Goal: Check status: Check status

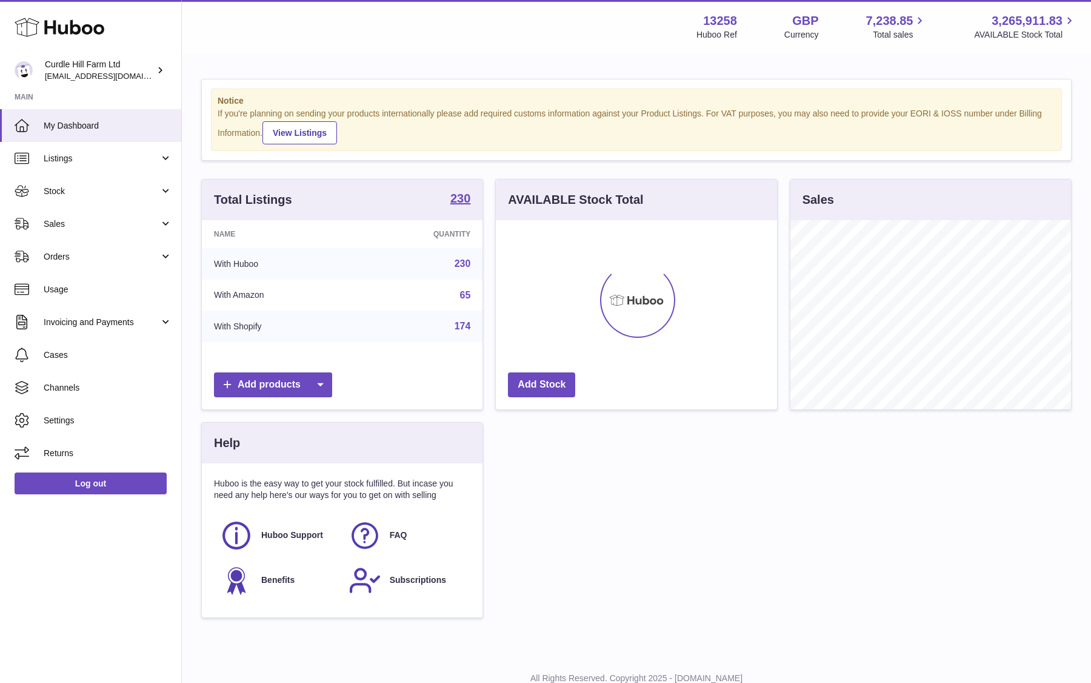
scroll to position [189, 281]
click at [84, 161] on span "Listings" at bounding box center [102, 159] width 116 height 12
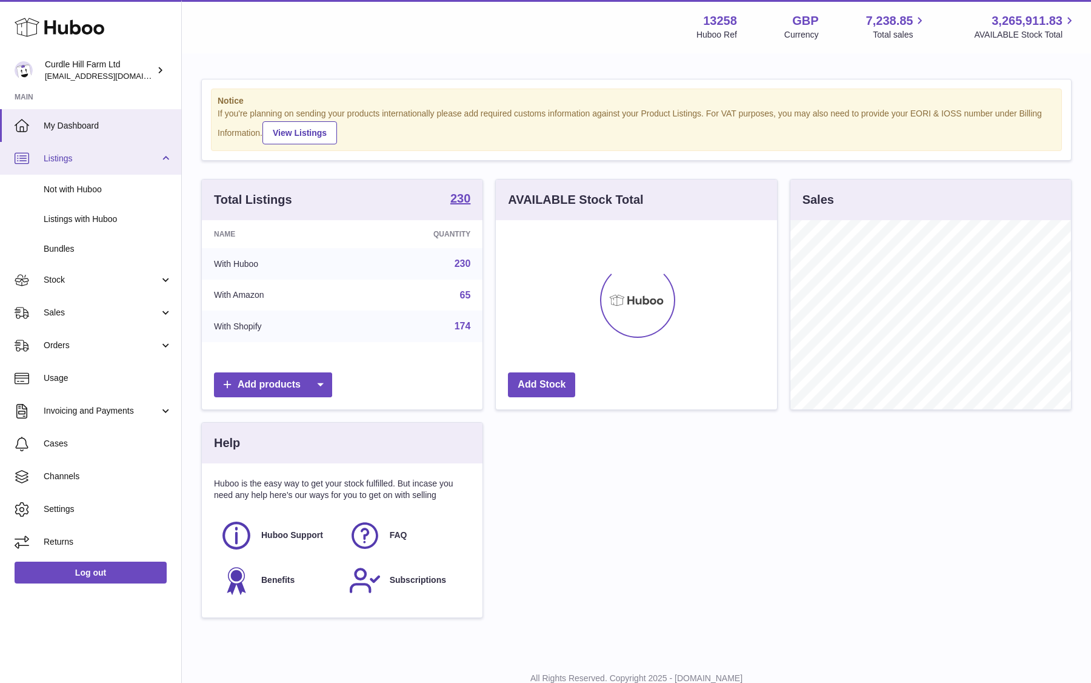
click at [85, 159] on span "Listings" at bounding box center [102, 159] width 116 height 12
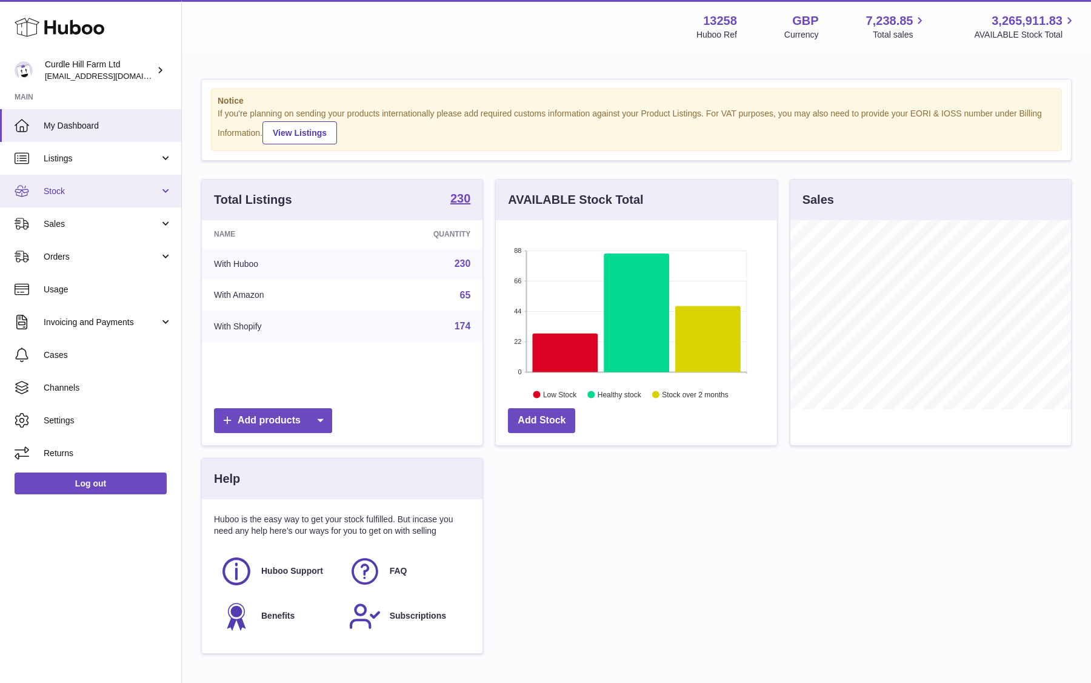
click at [101, 186] on span "Stock" at bounding box center [102, 192] width 116 height 12
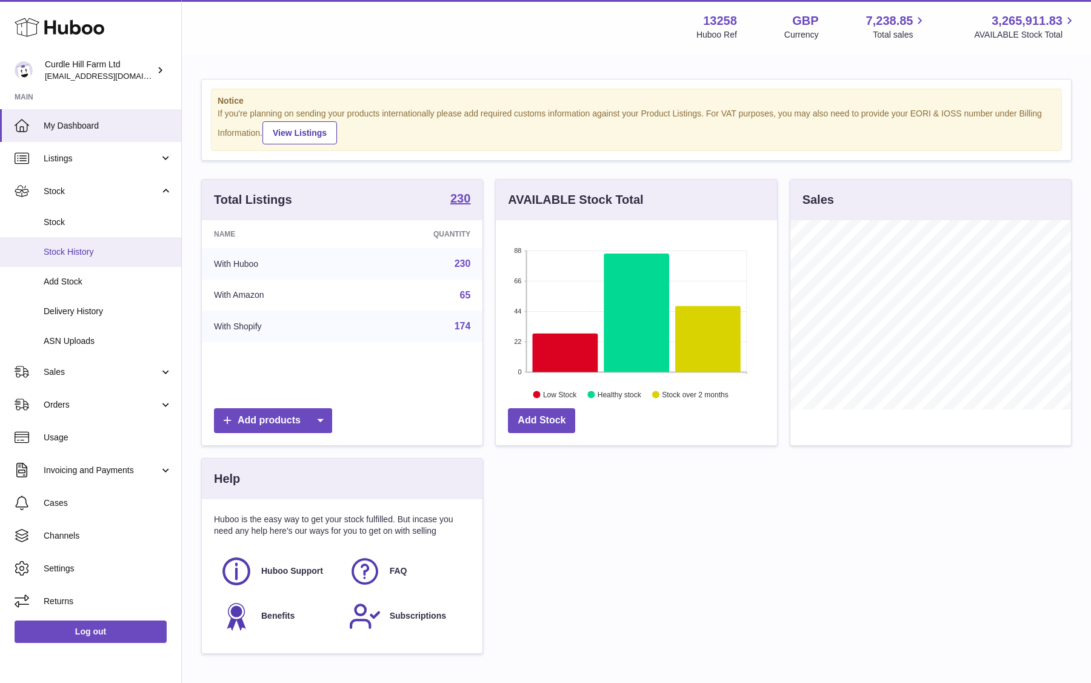
click at [93, 260] on link "Stock History" at bounding box center [90, 252] width 181 height 30
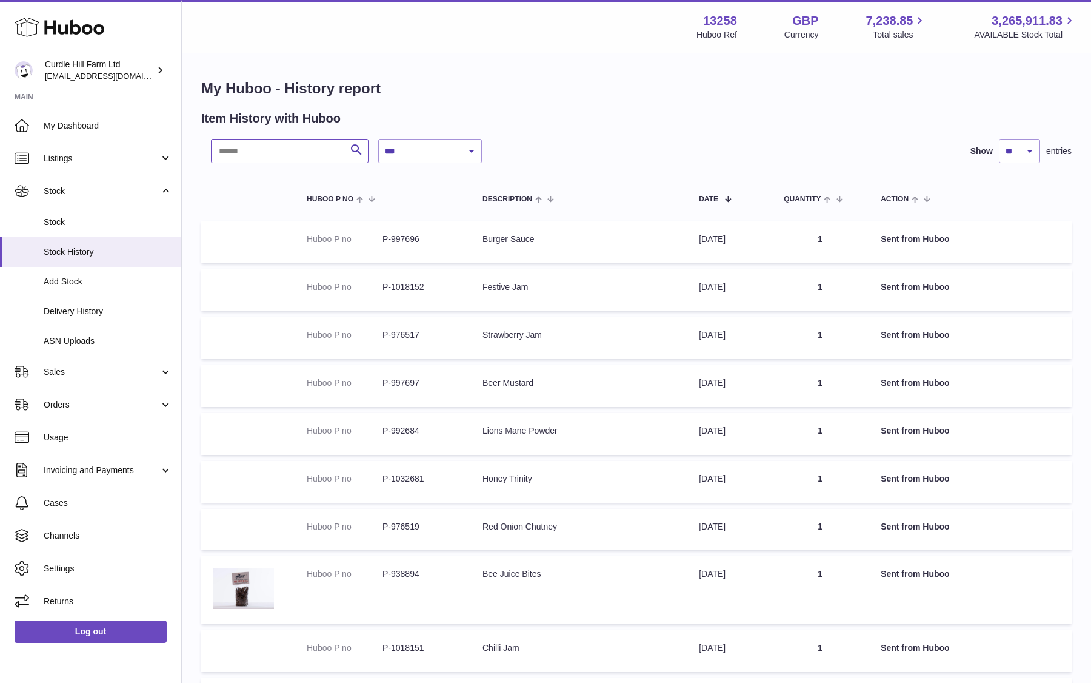
click at [291, 151] on input "text" at bounding box center [290, 151] width 158 height 24
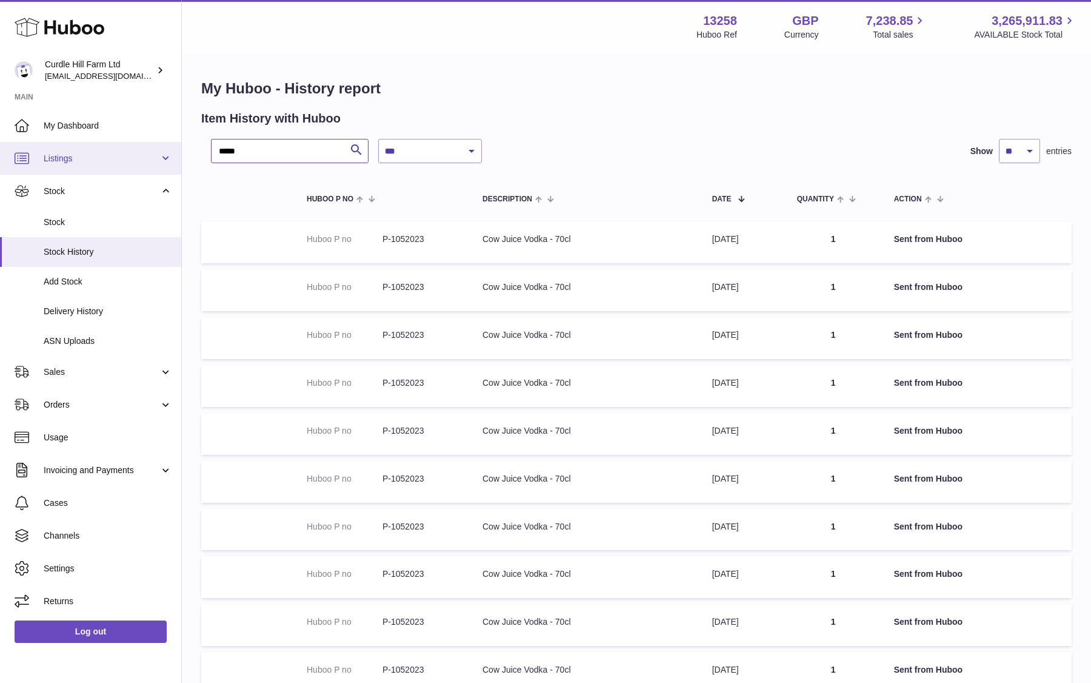
type input "*****"
click at [91, 159] on span "Listings" at bounding box center [102, 159] width 116 height 12
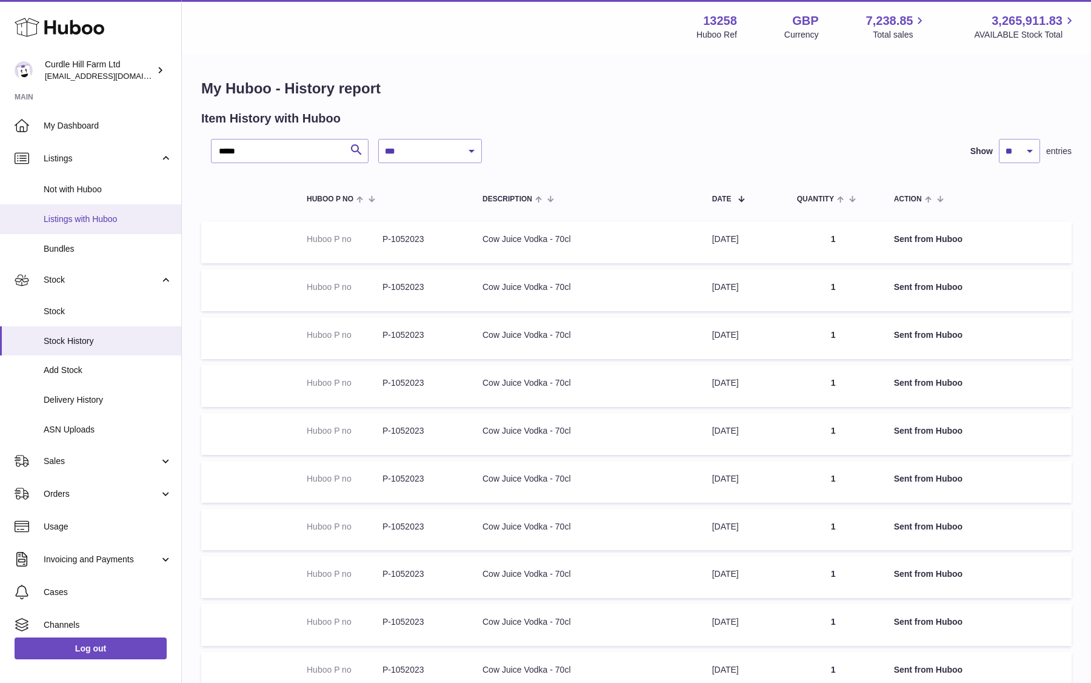
click at [94, 209] on link "Listings with Huboo" at bounding box center [90, 219] width 181 height 30
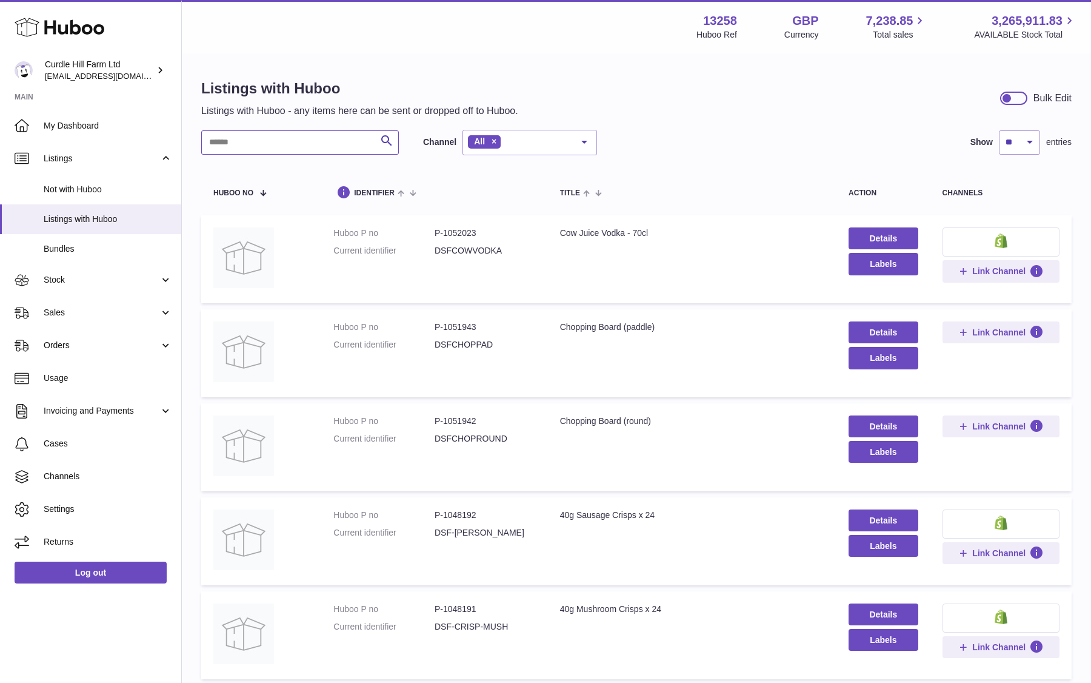
click at [305, 139] on input "text" at bounding box center [300, 142] width 198 height 24
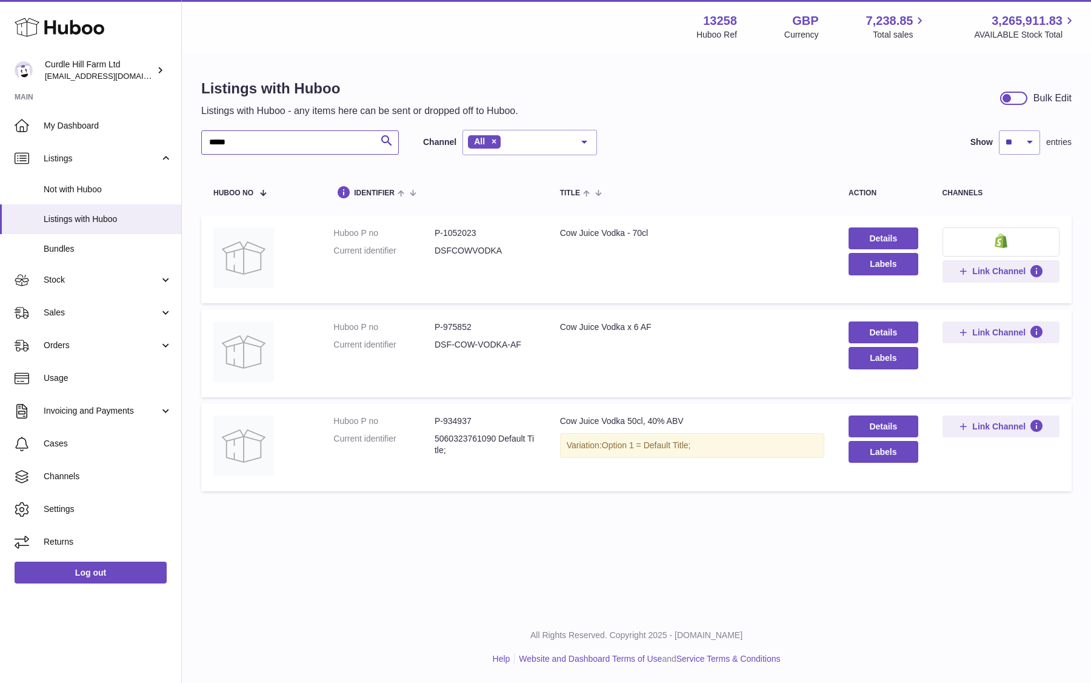
type input "*****"
click at [603, 329] on div "Cow Juice Vodka x 6 AF" at bounding box center [692, 327] width 264 height 12
click at [874, 236] on link "Details" at bounding box center [884, 238] width 70 height 22
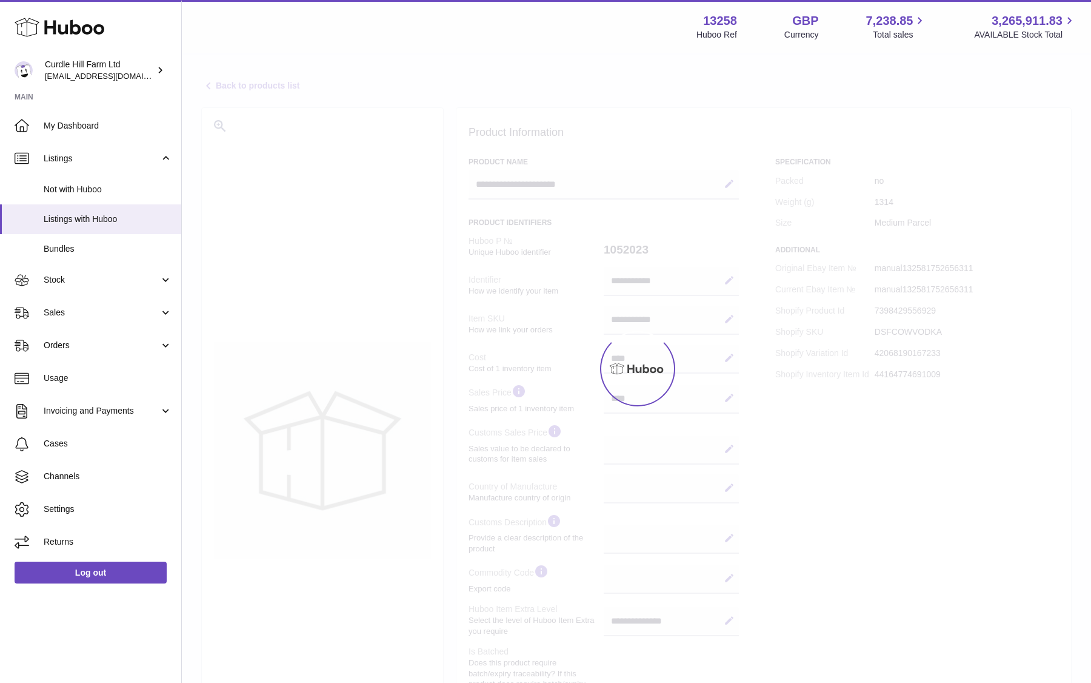
select select
select select "****"
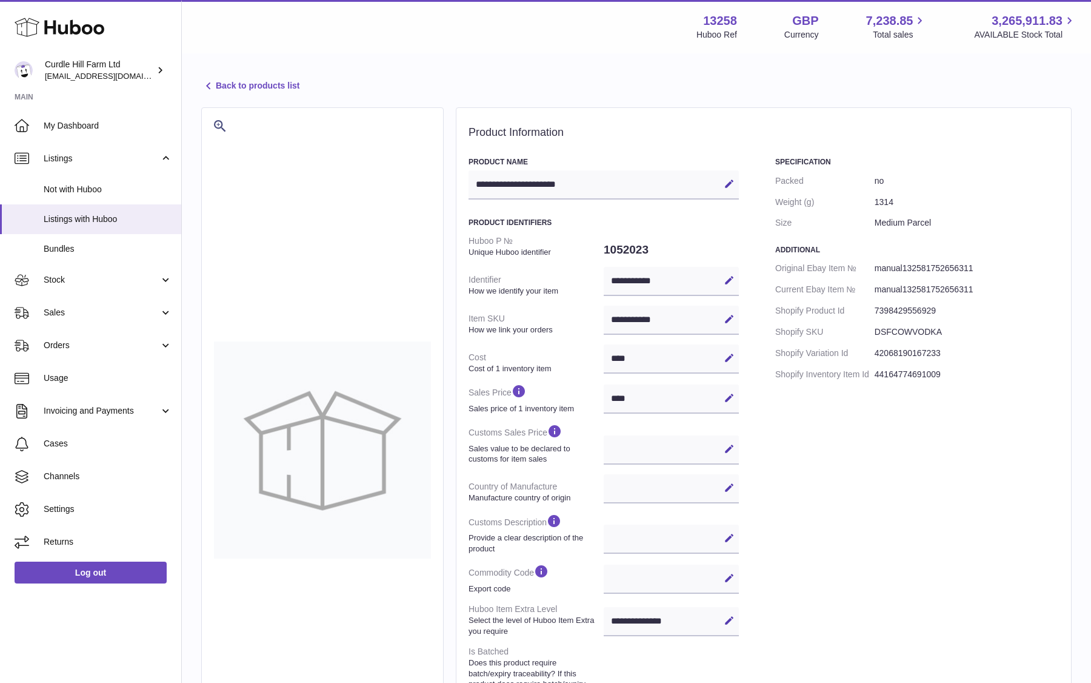
click at [228, 88] on link "Back to products list" at bounding box center [250, 86] width 98 height 15
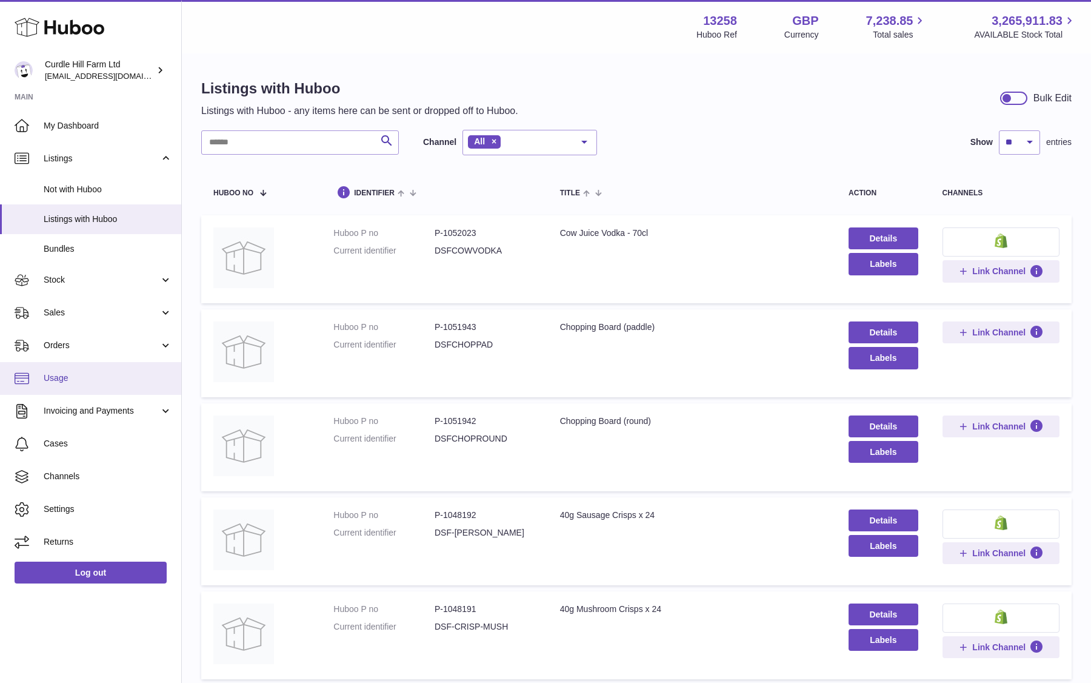
click at [118, 373] on span "Usage" at bounding box center [108, 378] width 129 height 12
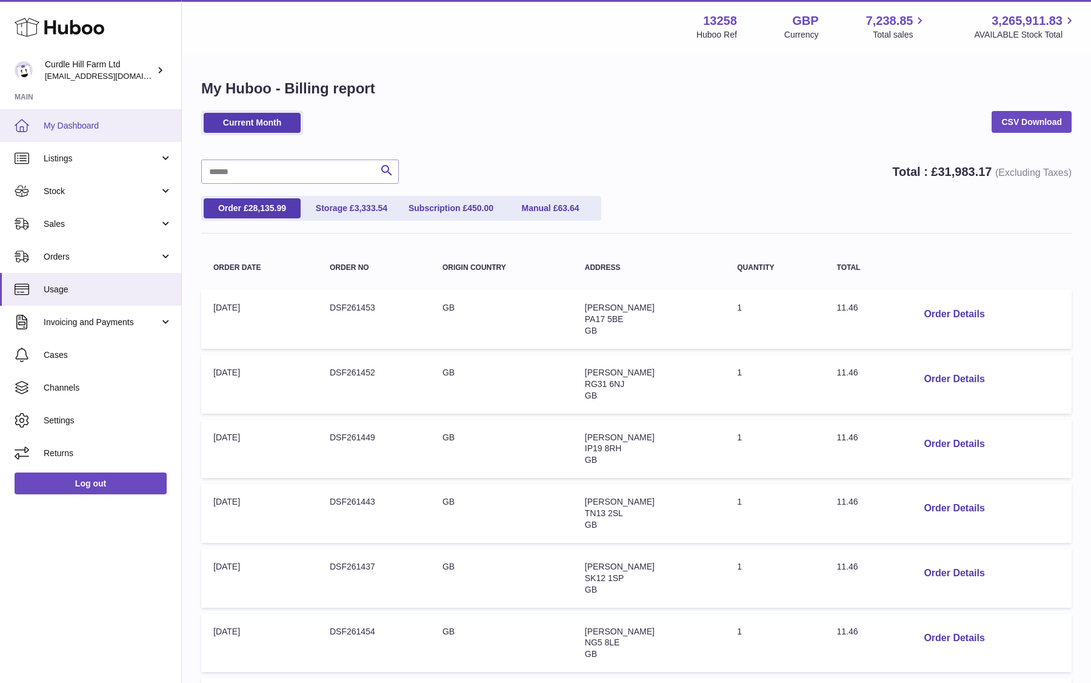
click at [75, 130] on span "My Dashboard" at bounding box center [108, 126] width 129 height 12
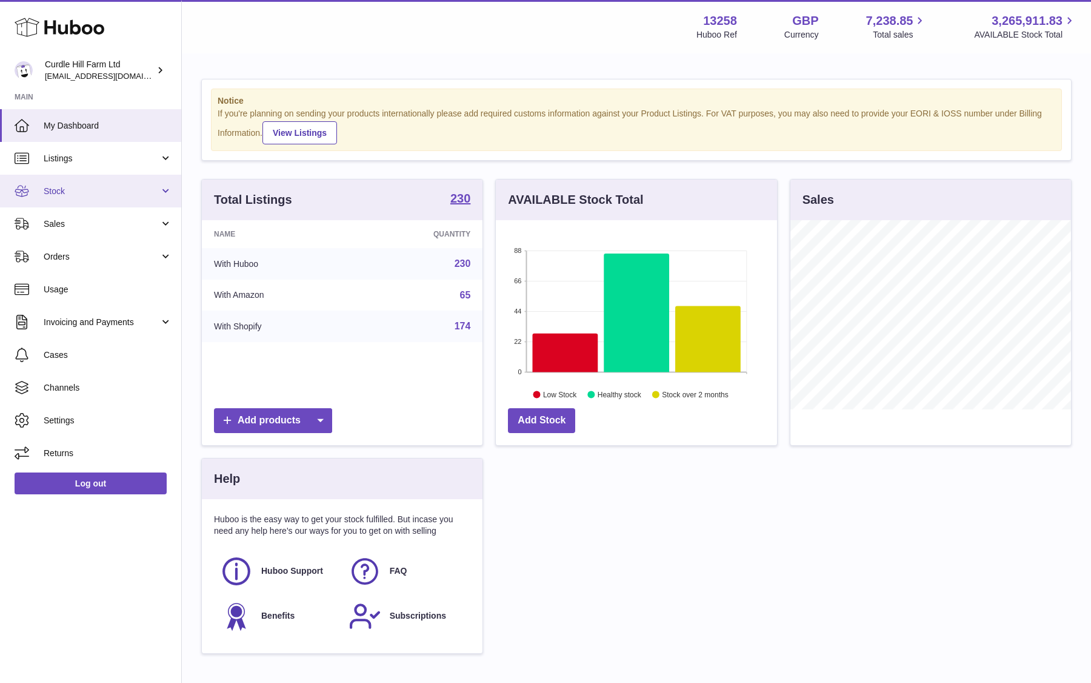
click at [165, 189] on link "Stock" at bounding box center [90, 191] width 181 height 33
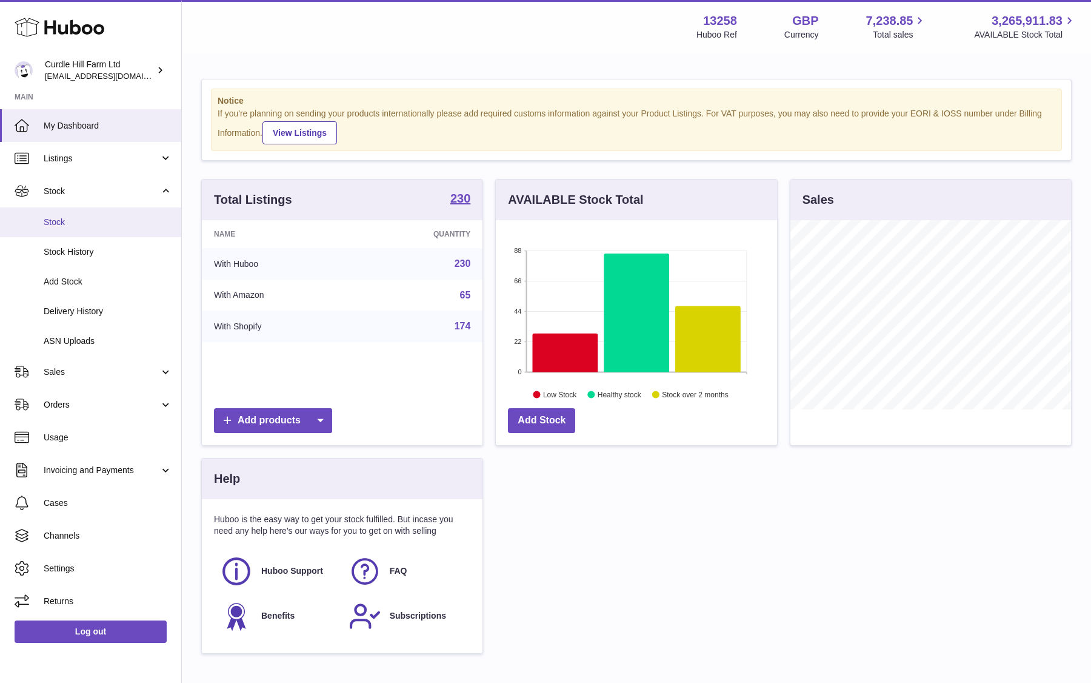
click at [141, 229] on link "Stock" at bounding box center [90, 222] width 181 height 30
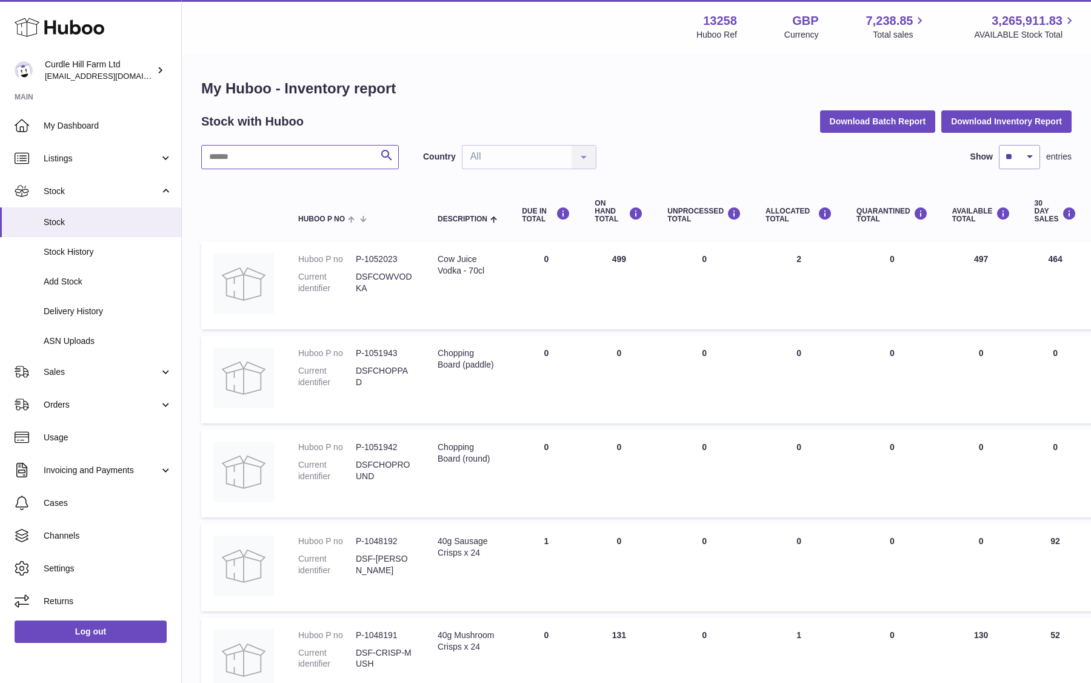
click at [313, 162] on input "text" at bounding box center [300, 157] width 198 height 24
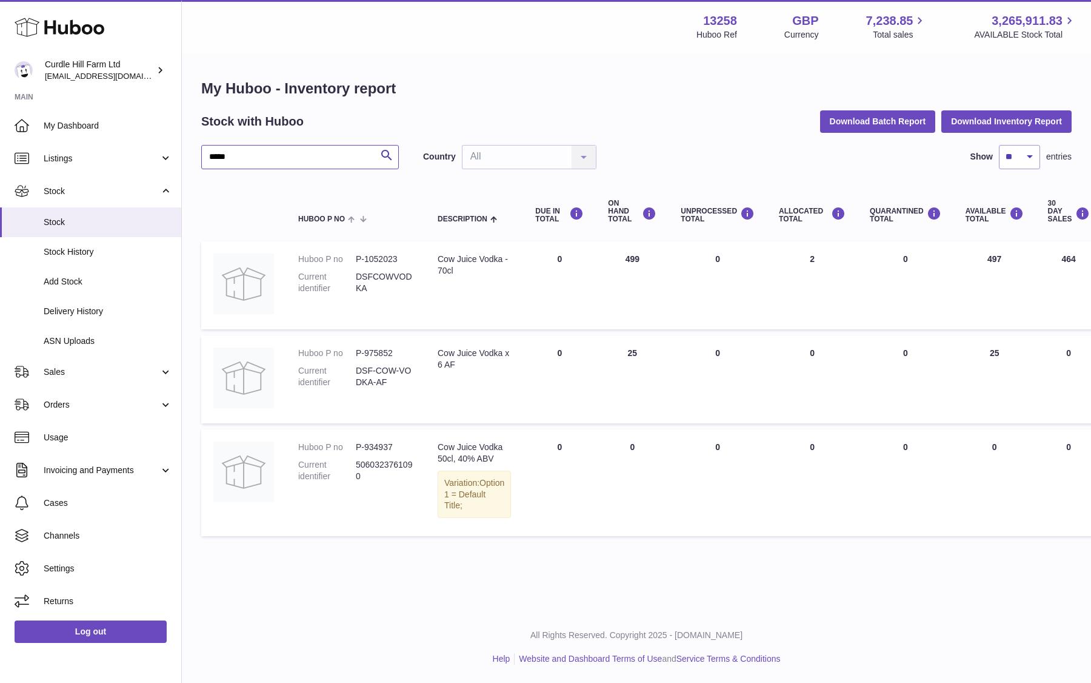
type input "*****"
drag, startPoint x: 483, startPoint y: 365, endPoint x: 504, endPoint y: 365, distance: 21.2
click at [503, 365] on td "Description Cow Juice Vodka x 6 AF" at bounding box center [475, 379] width 98 height 88
click at [505, 365] on td "Description Cow Juice Vodka x 6 AF" at bounding box center [475, 379] width 98 height 88
click at [472, 355] on div "Cow Juice Vodka x 6 AF" at bounding box center [474, 358] width 73 height 23
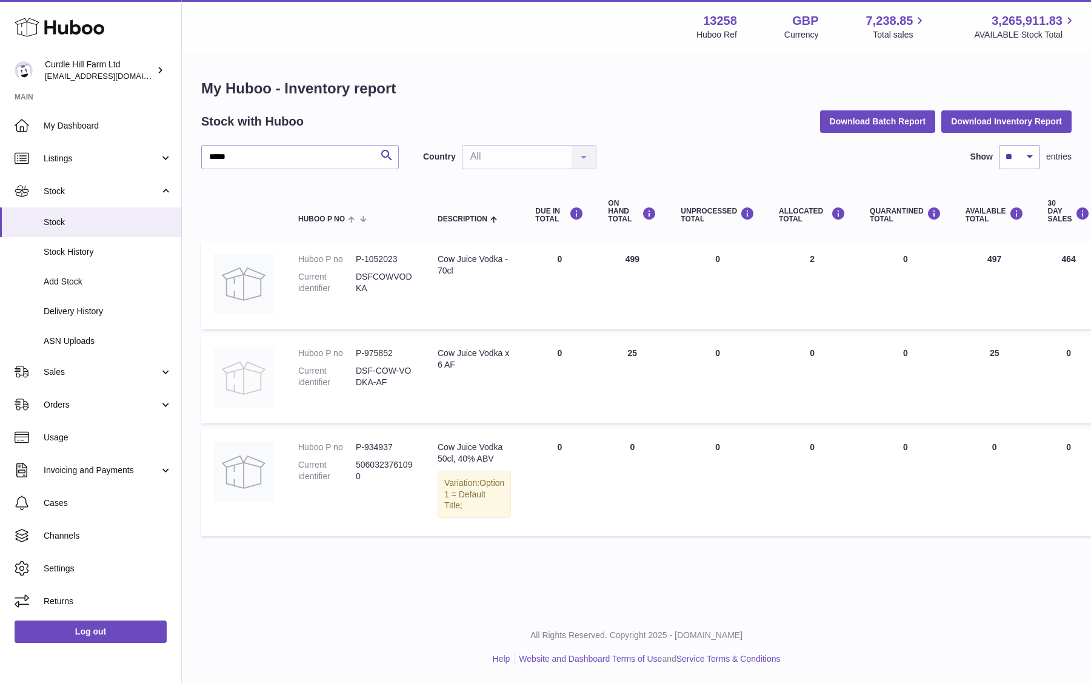
click at [264, 366] on img at bounding box center [243, 377] width 61 height 61
click at [359, 353] on dd "P-975852" at bounding box center [385, 353] width 58 height 12
click at [96, 253] on span "Stock History" at bounding box center [108, 252] width 129 height 12
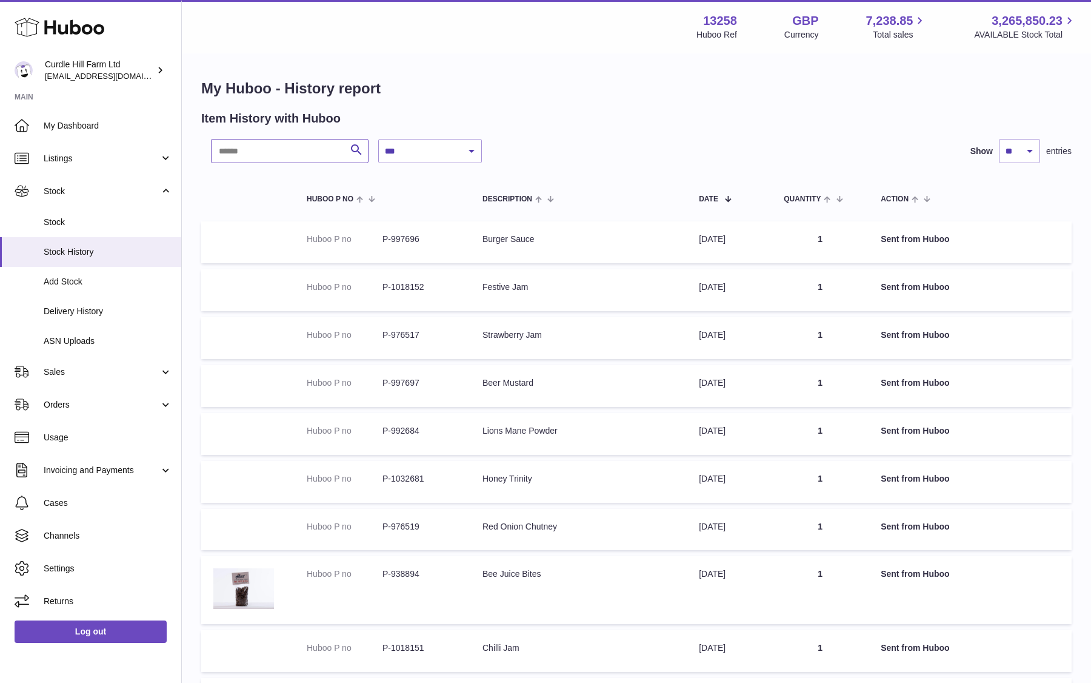
click at [301, 152] on input "text" at bounding box center [290, 151] width 158 height 24
click at [96, 379] on link "Sales" at bounding box center [90, 371] width 181 height 33
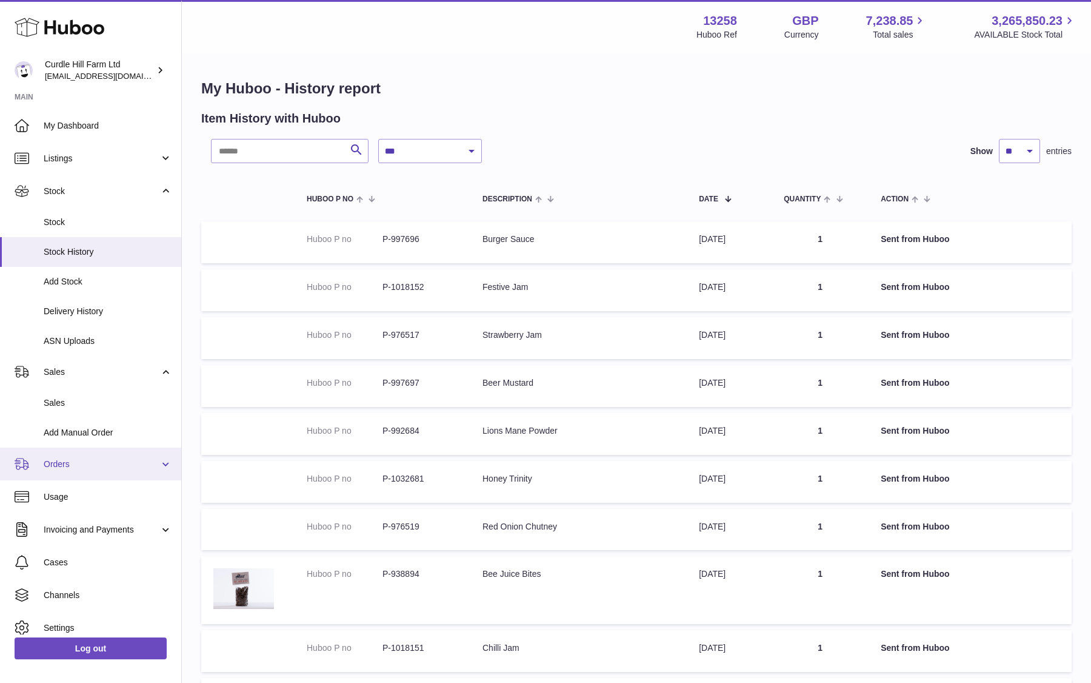
click at [84, 473] on link "Orders" at bounding box center [90, 463] width 181 height 33
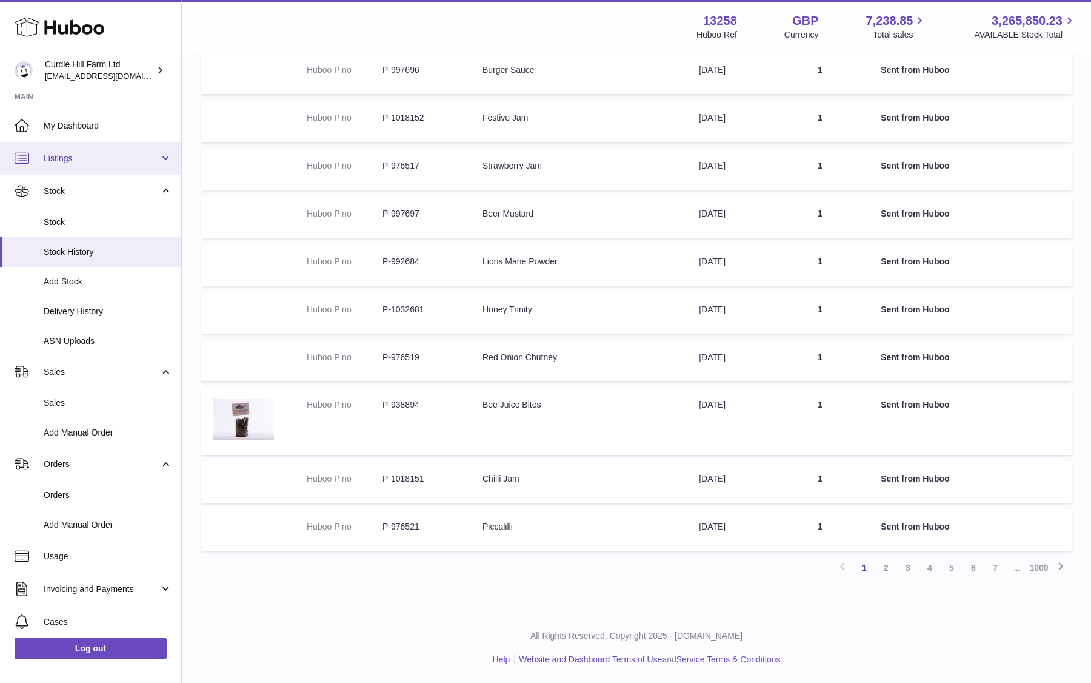
click at [96, 160] on span "Listings" at bounding box center [102, 159] width 116 height 12
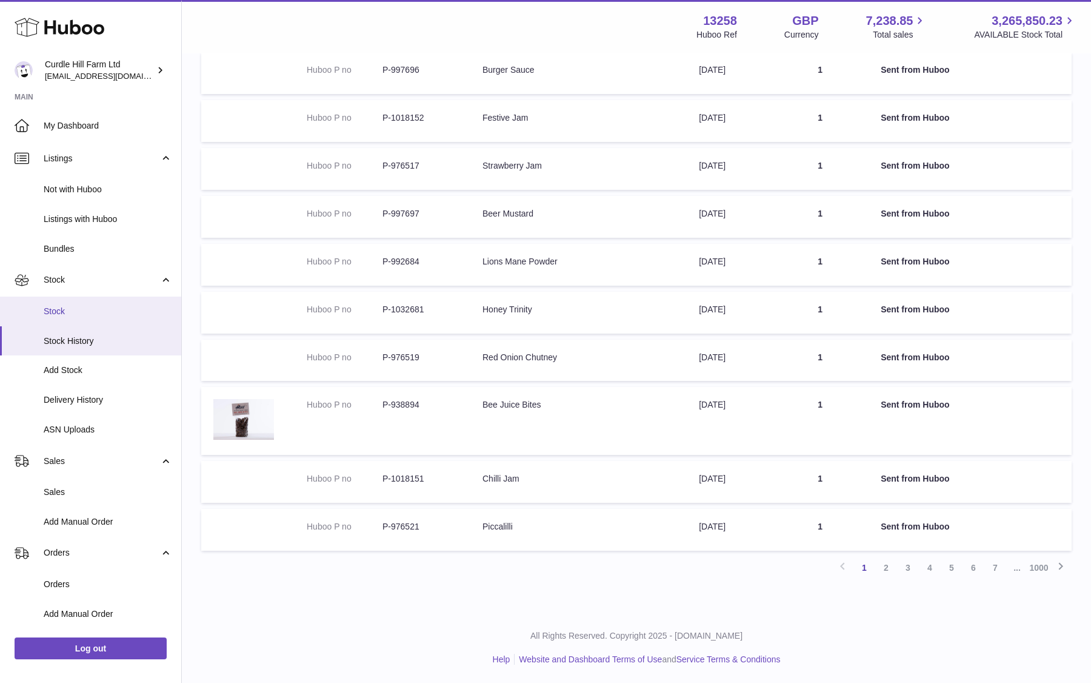
click at [87, 316] on span "Stock" at bounding box center [108, 312] width 129 height 12
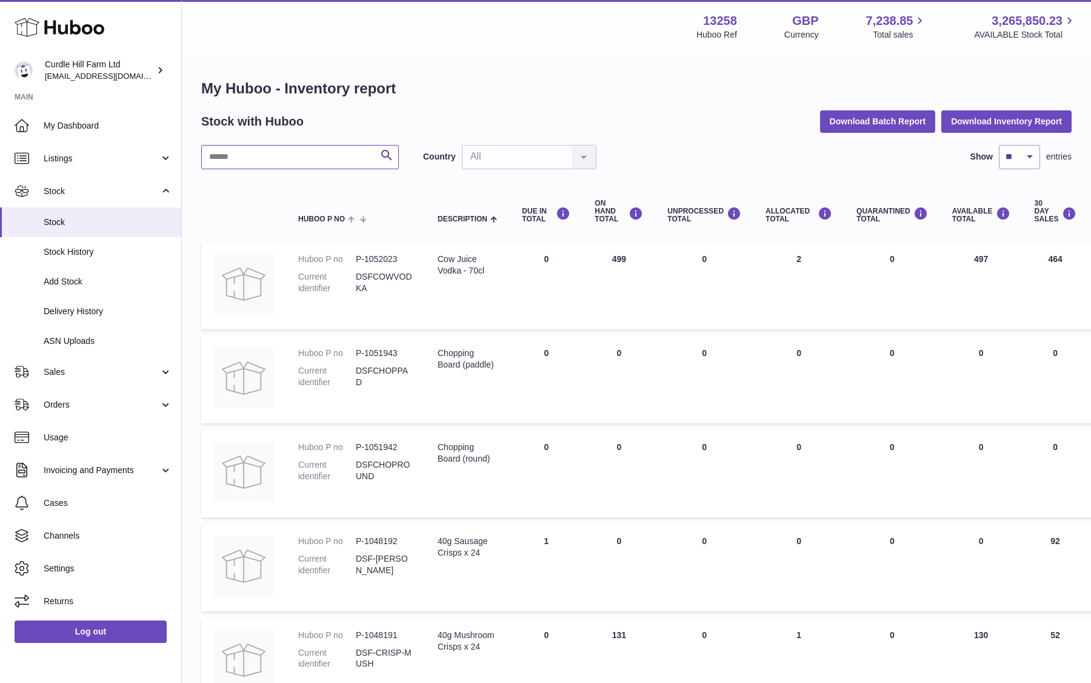
click at [297, 165] on input "text" at bounding box center [300, 157] width 198 height 24
type input "*****"
